Goal: Task Accomplishment & Management: Manage account settings

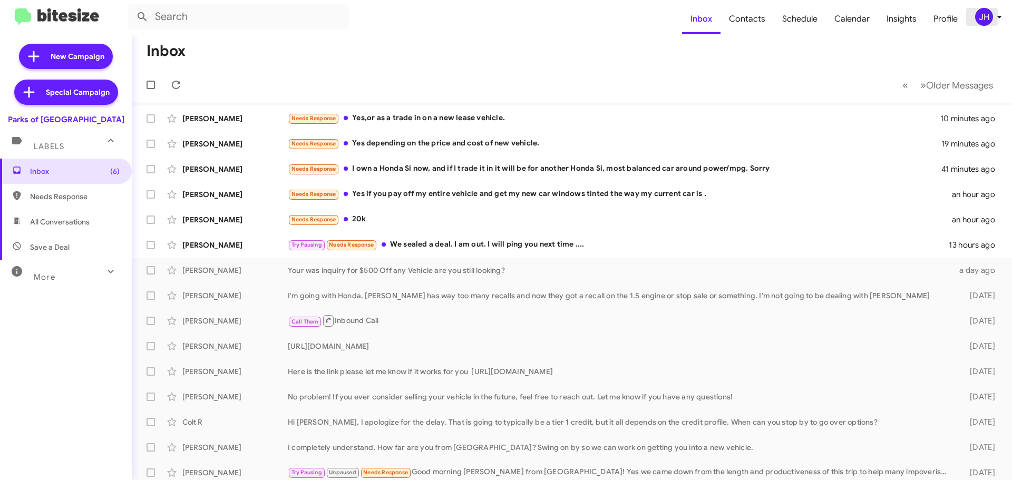
click at [980, 16] on div "JH" at bounding box center [984, 17] width 18 height 18
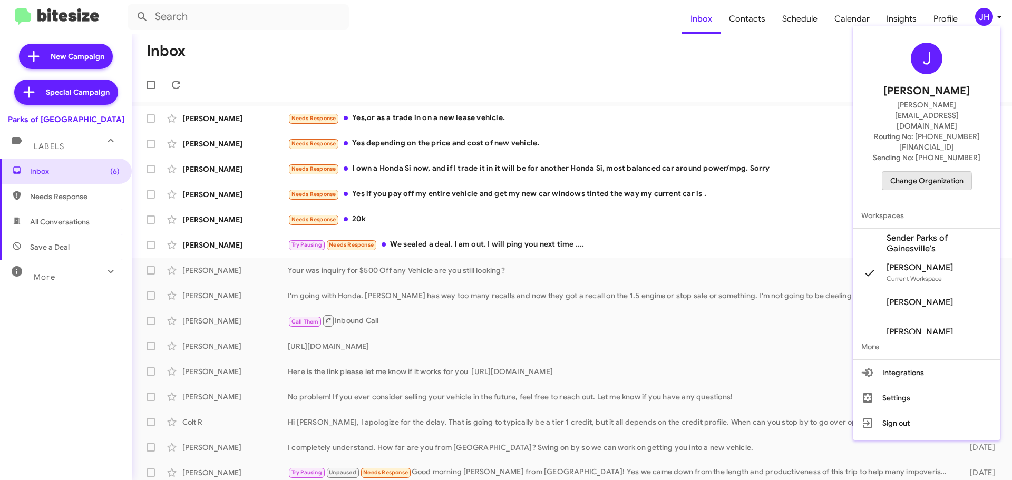
click at [925, 172] on span "Change Organization" at bounding box center [926, 181] width 73 height 18
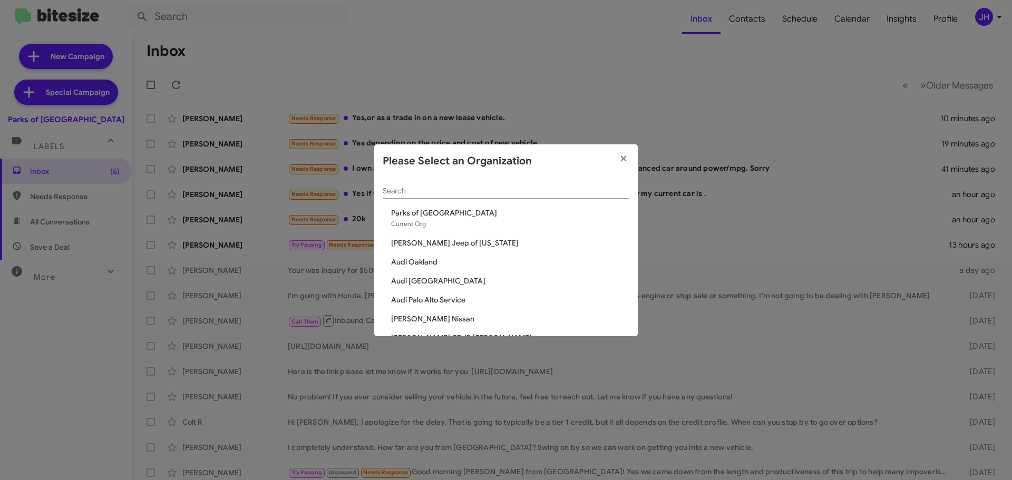
click at [413, 192] on input "Search" at bounding box center [506, 191] width 247 height 8
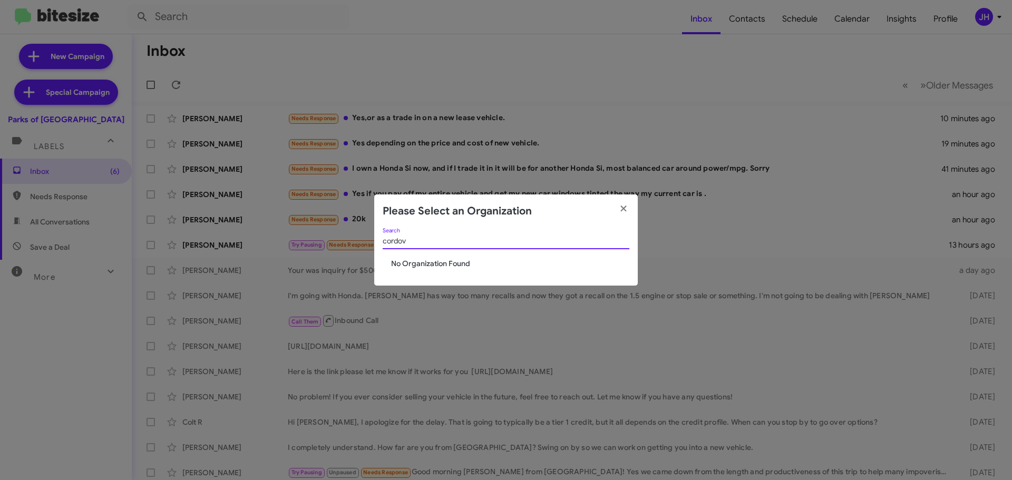
click at [406, 242] on input "cordov" at bounding box center [506, 241] width 247 height 8
type input "vin"
click at [405, 260] on span "Vin Devers Autohaus" at bounding box center [510, 263] width 238 height 11
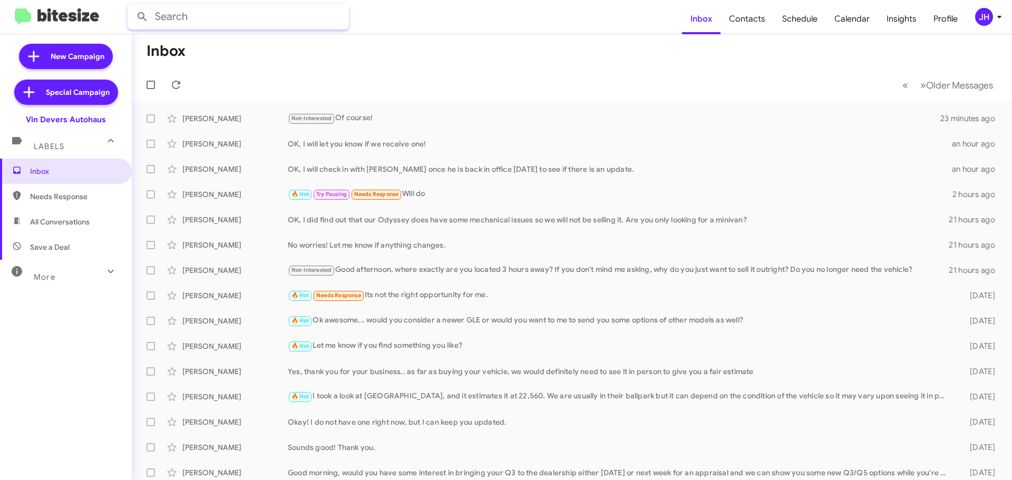
click at [223, 24] on input "text" at bounding box center [238, 16] width 221 height 25
type input "[PERSON_NAME]"
click at [132, 6] on button at bounding box center [142, 16] width 21 height 21
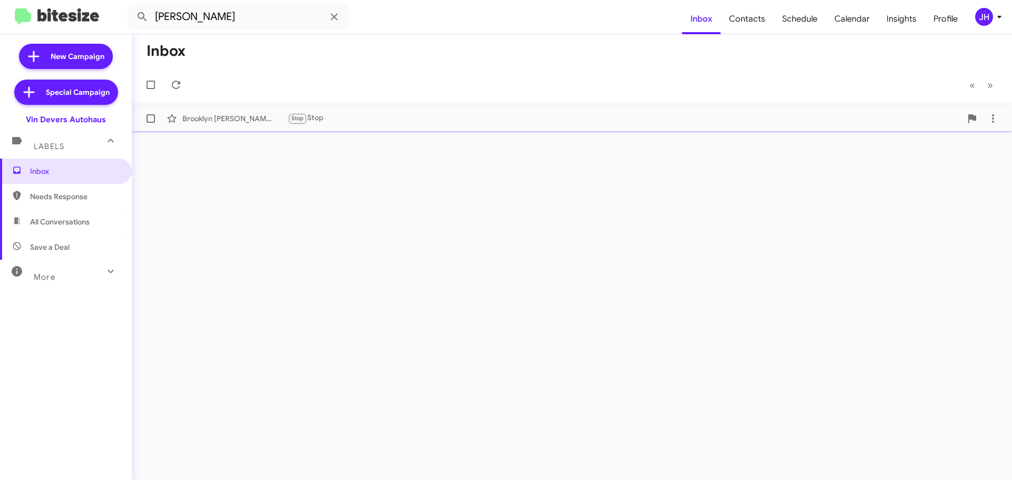
click at [240, 124] on div "Brooklyn [PERSON_NAME] Stop Stop an hour ago" at bounding box center [571, 118] width 863 height 21
